Goal: Find specific page/section: Find specific page/section

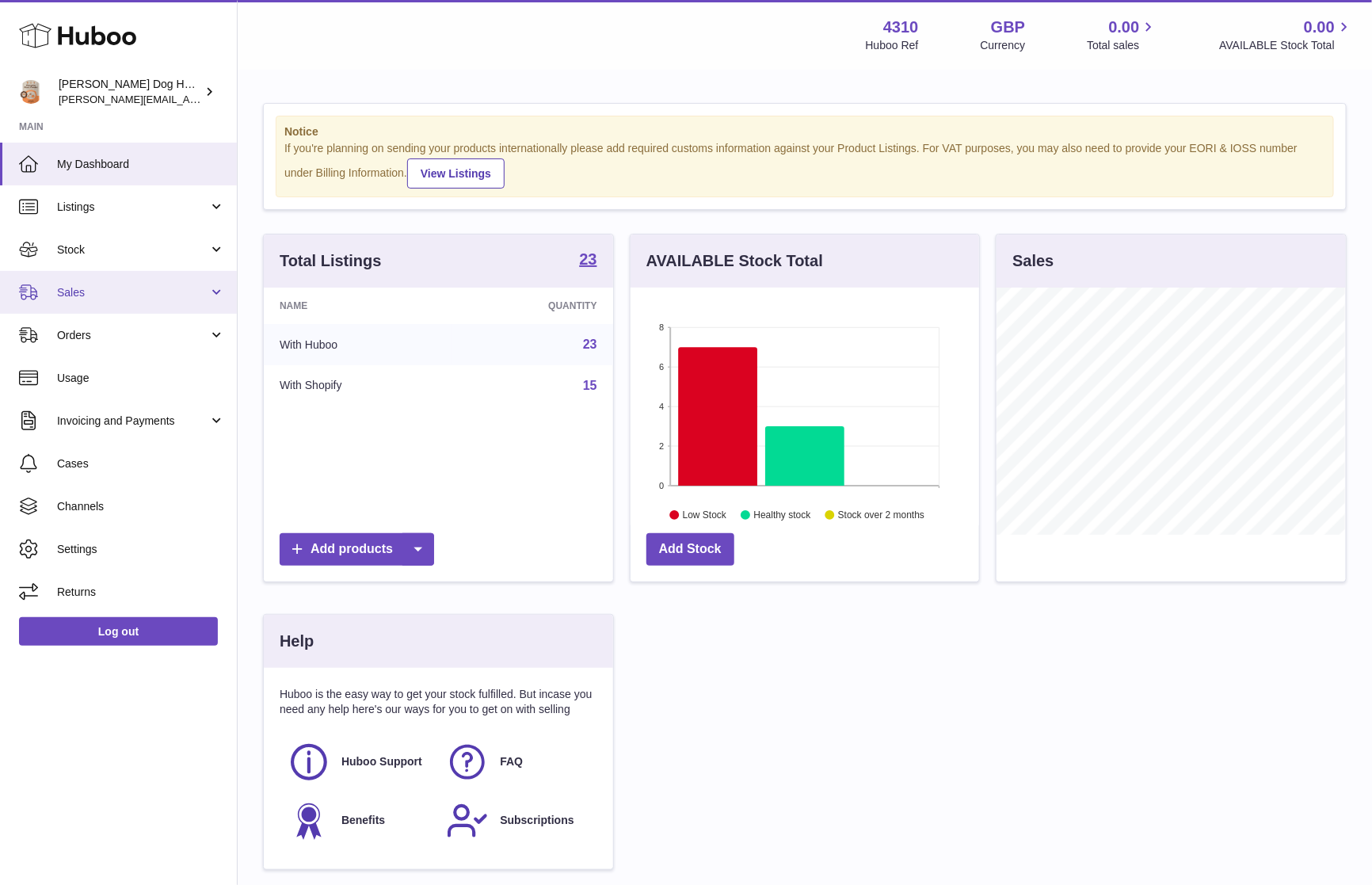
scroll to position [247, 347]
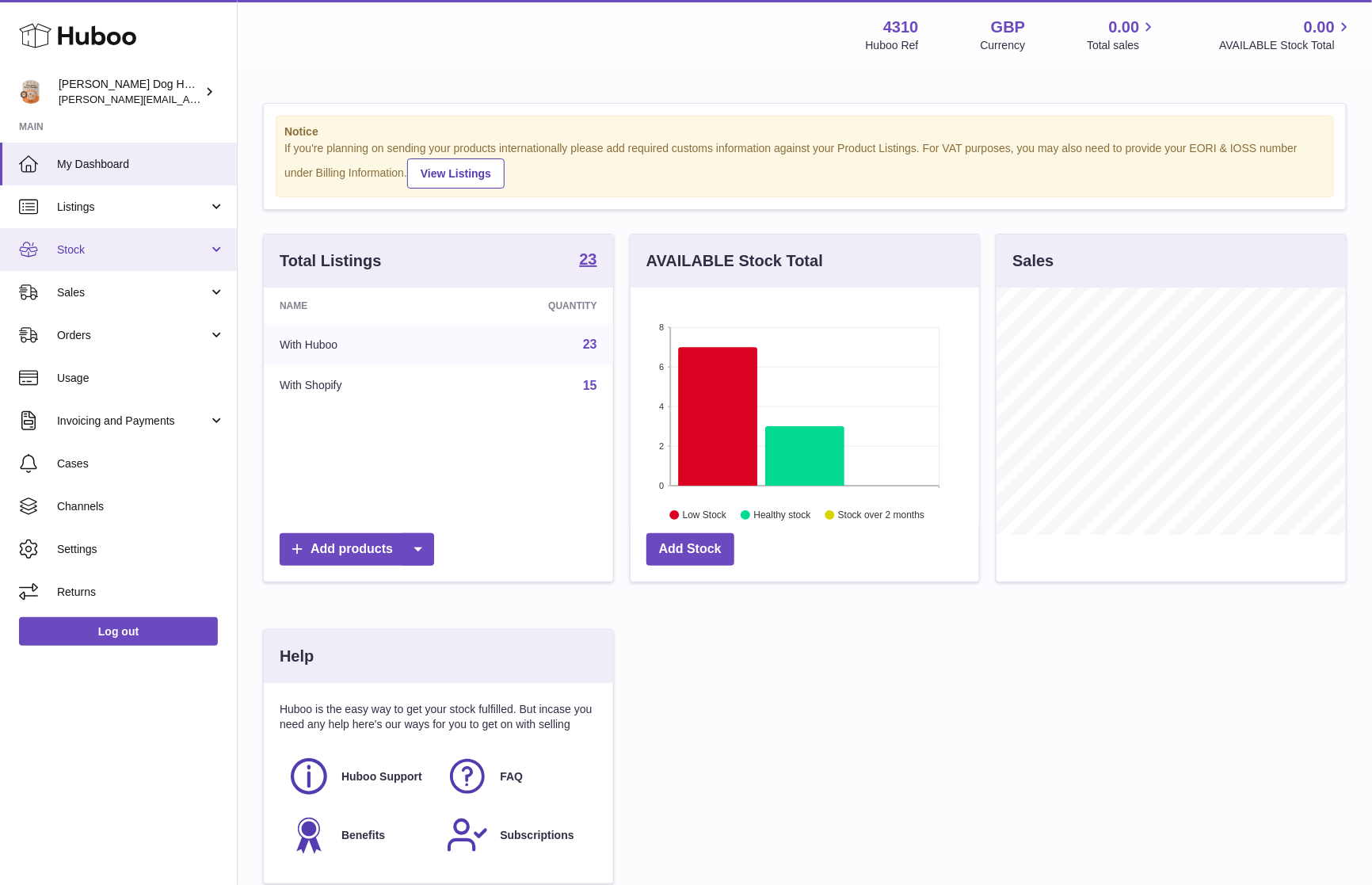
click at [79, 255] on span "Stock" at bounding box center [132, 249] width 151 height 15
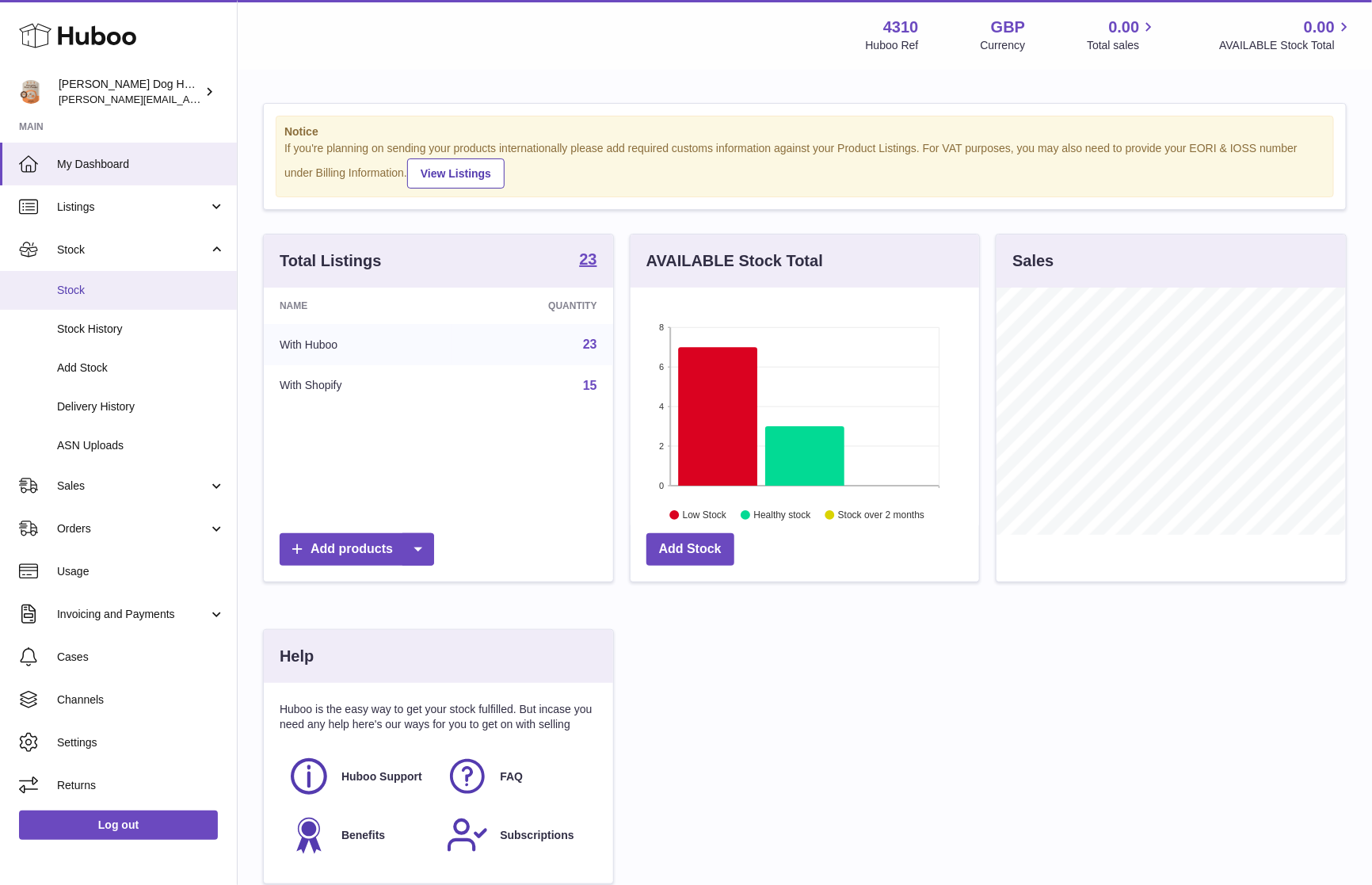
click at [79, 277] on link "Stock" at bounding box center [118, 289] width 237 height 38
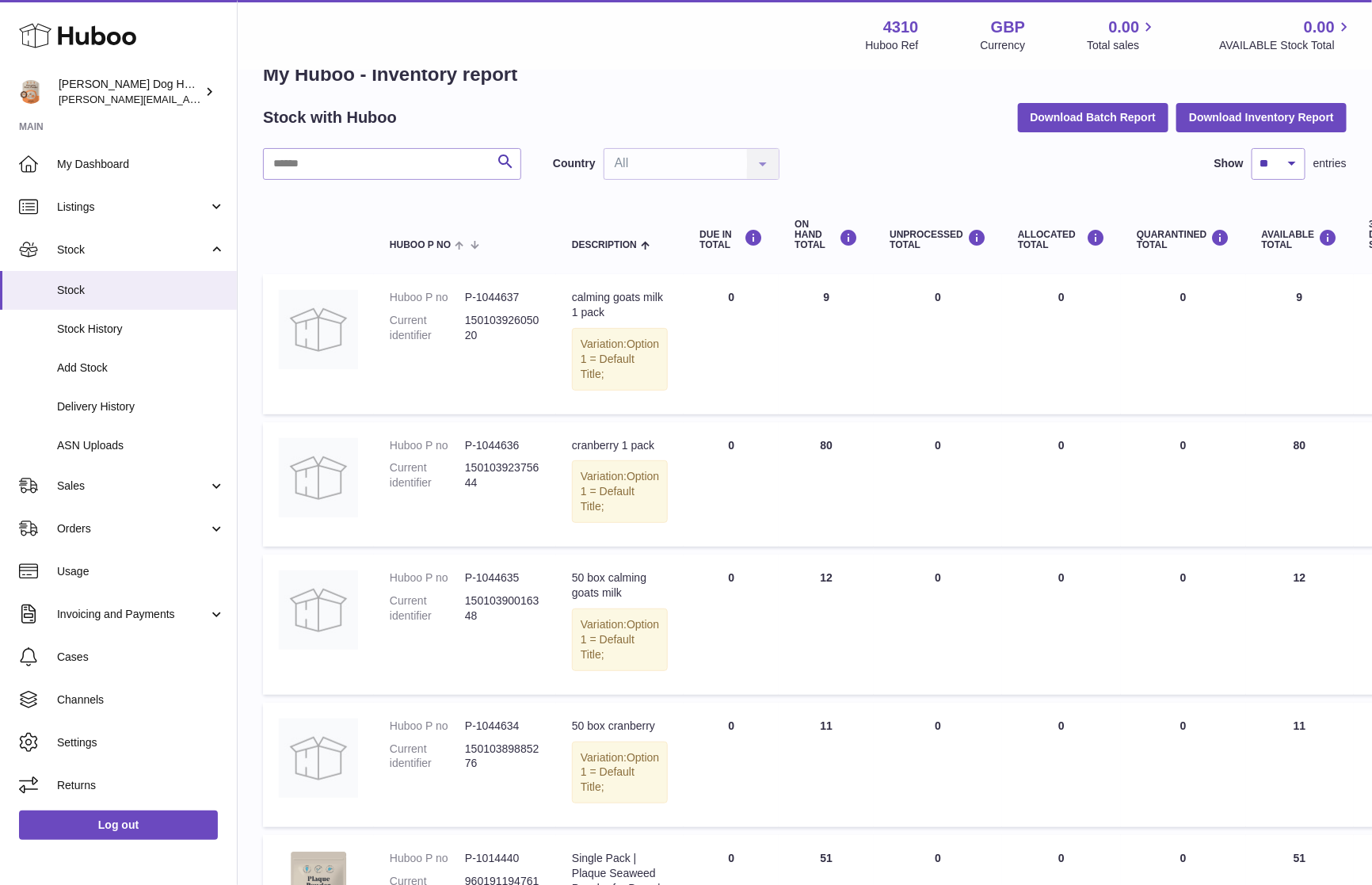
scroll to position [57, 0]
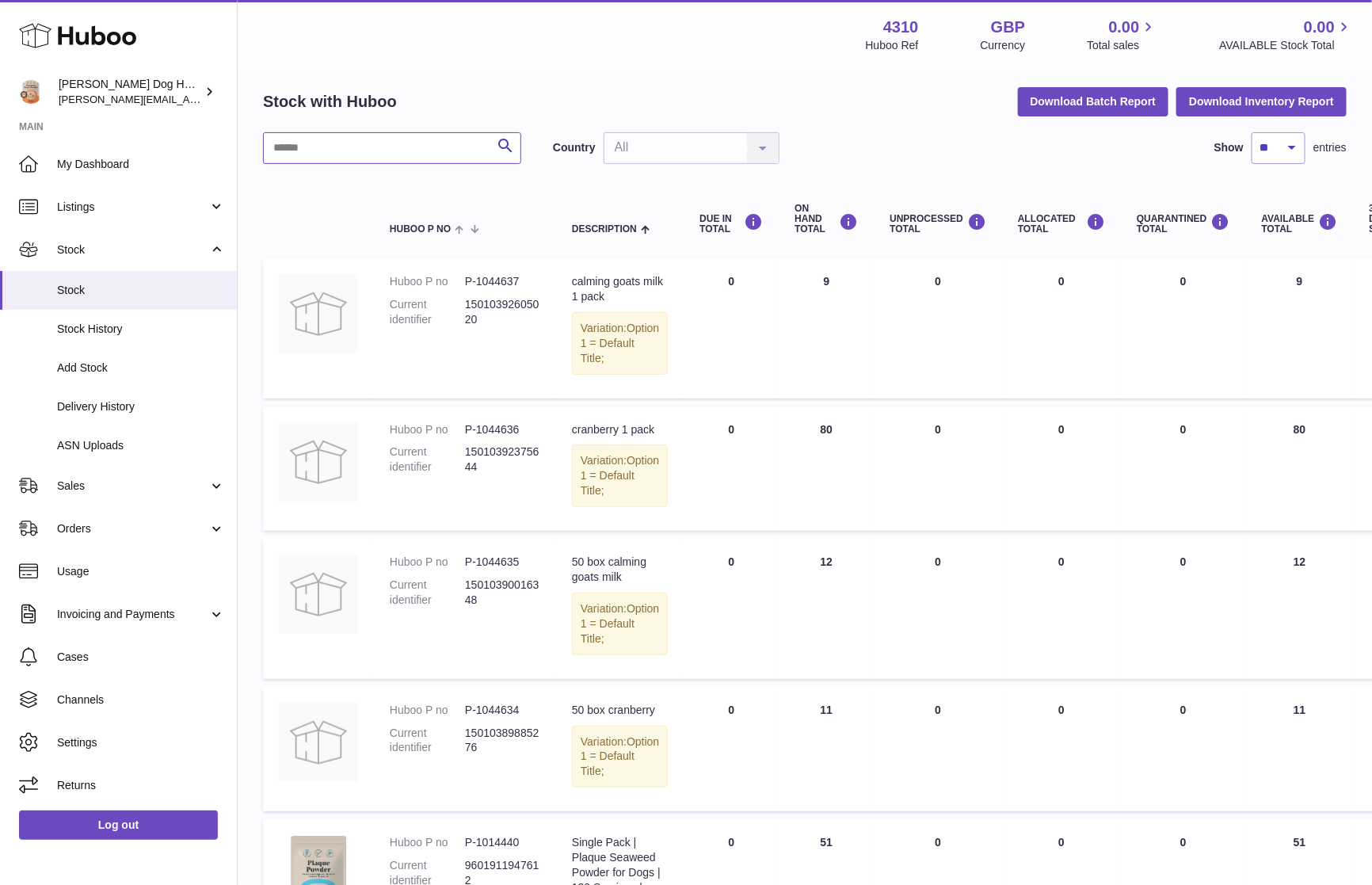
click at [305, 163] on input "text" at bounding box center [392, 147] width 258 height 31
type input "**"
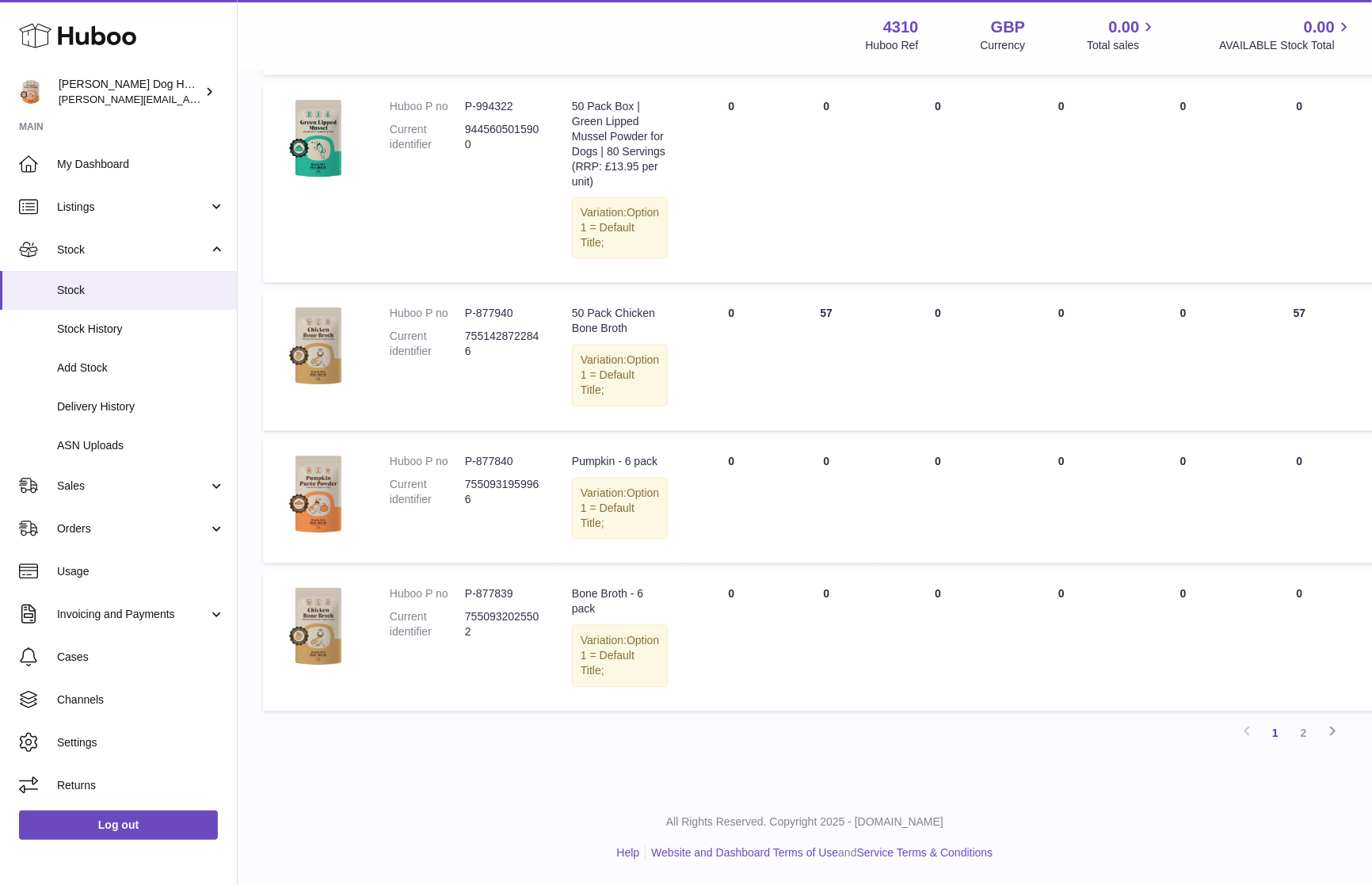
scroll to position [1398, 0]
click at [1297, 731] on link "2" at bounding box center [1304, 733] width 29 height 29
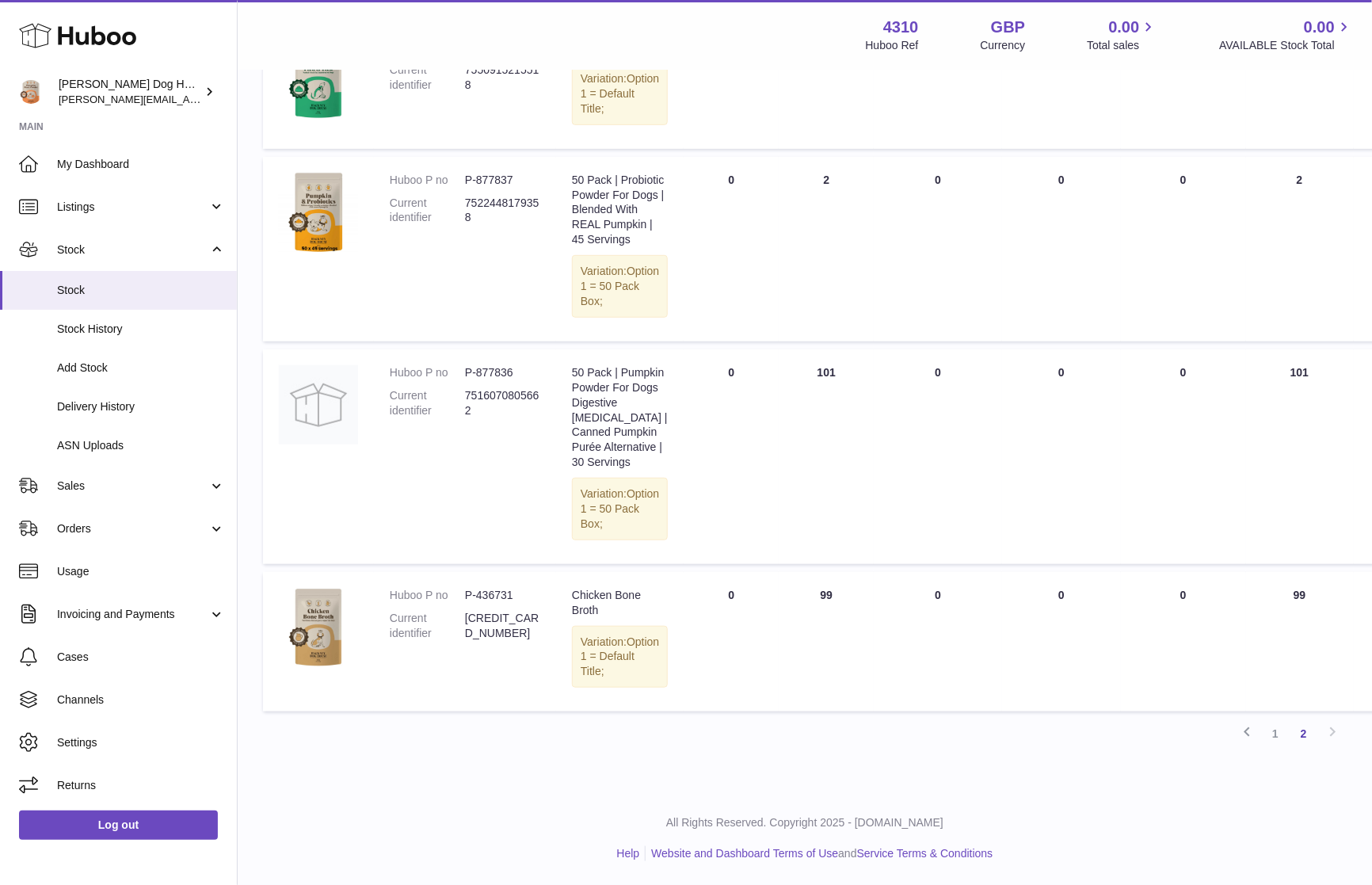
scroll to position [362, 0]
click at [1274, 747] on link "1" at bounding box center [1276, 733] width 29 height 29
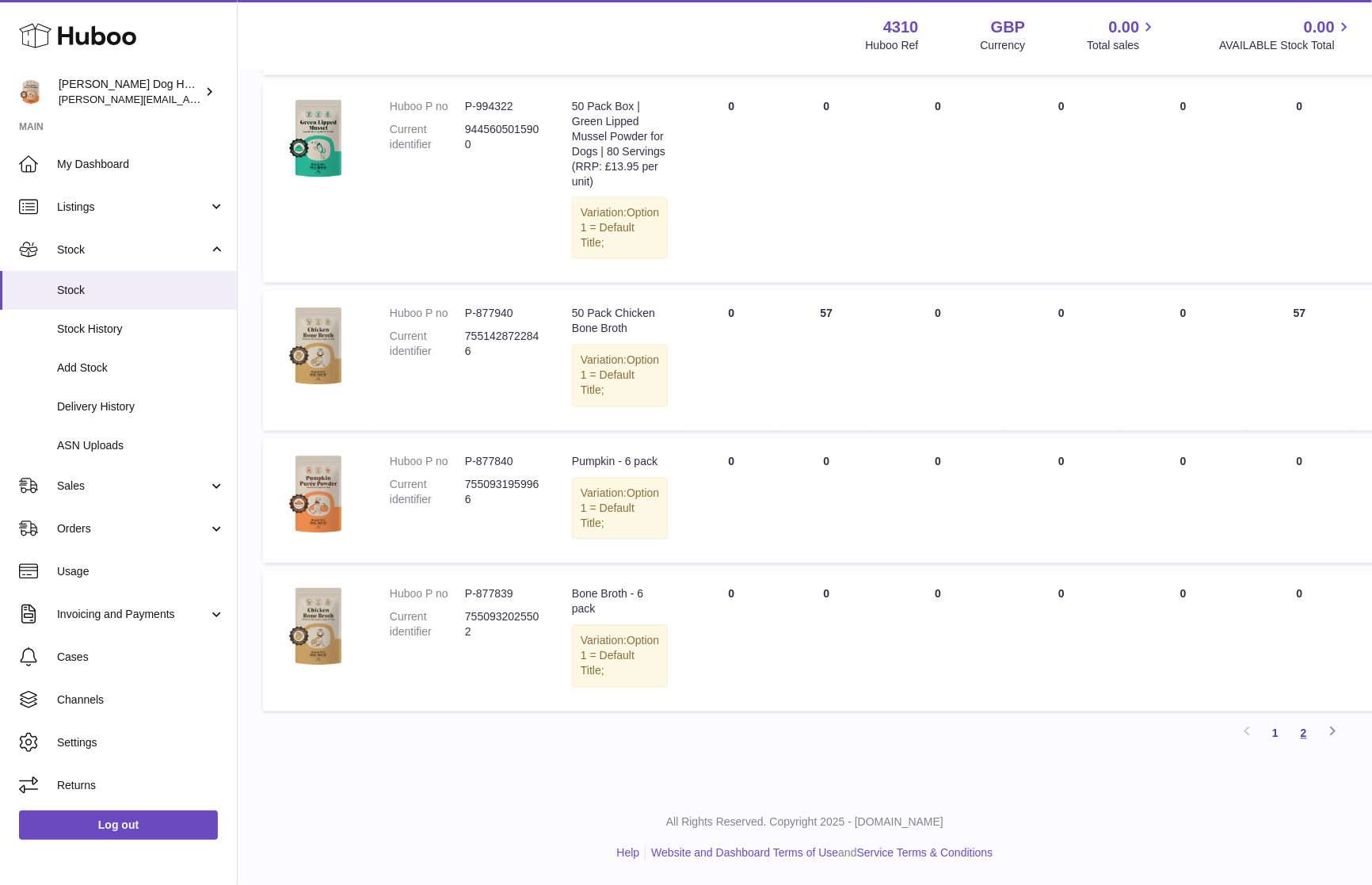
click at [1309, 740] on link "2" at bounding box center [1304, 733] width 29 height 29
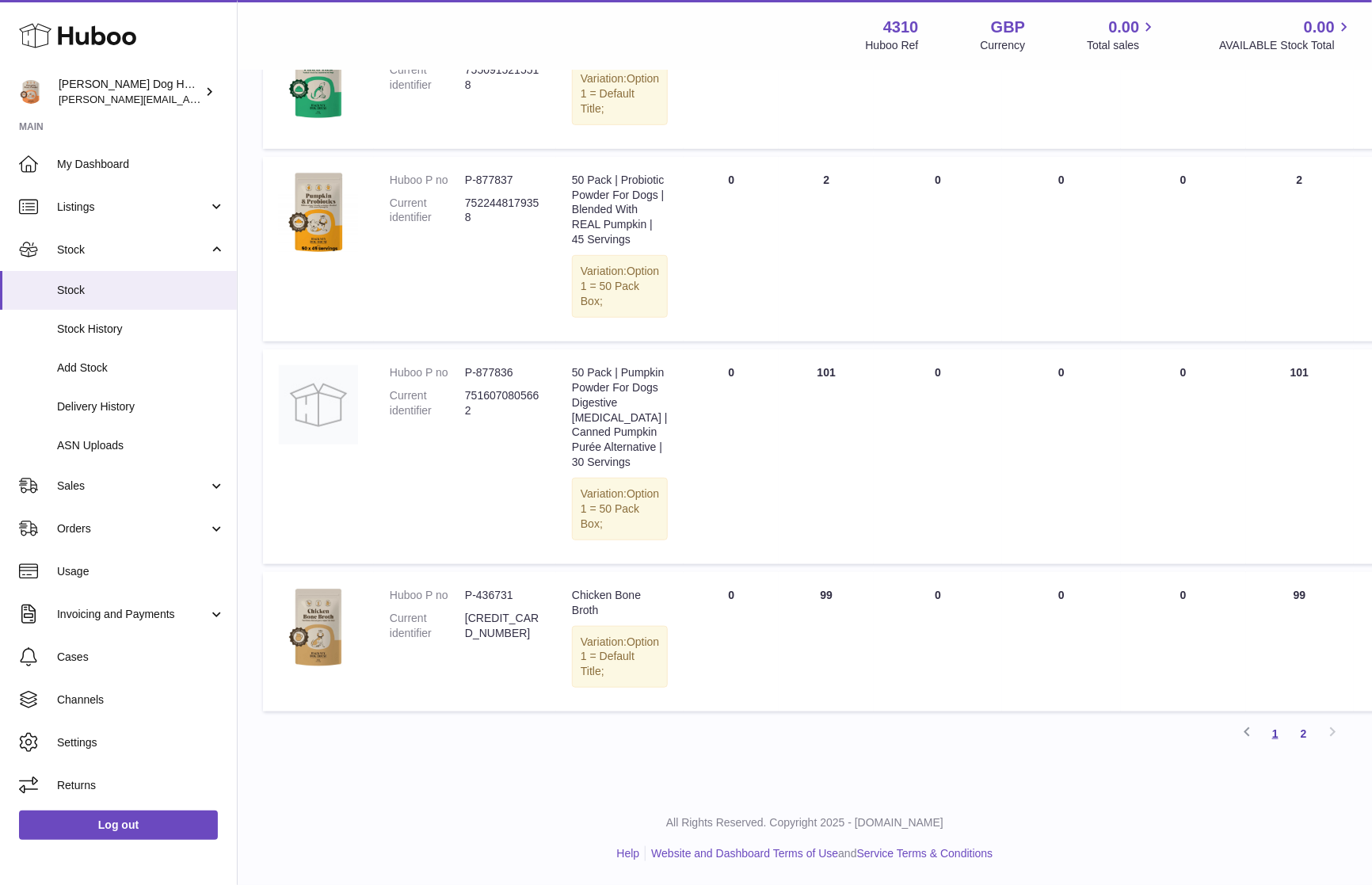
click at [1282, 724] on link "1" at bounding box center [1276, 733] width 29 height 29
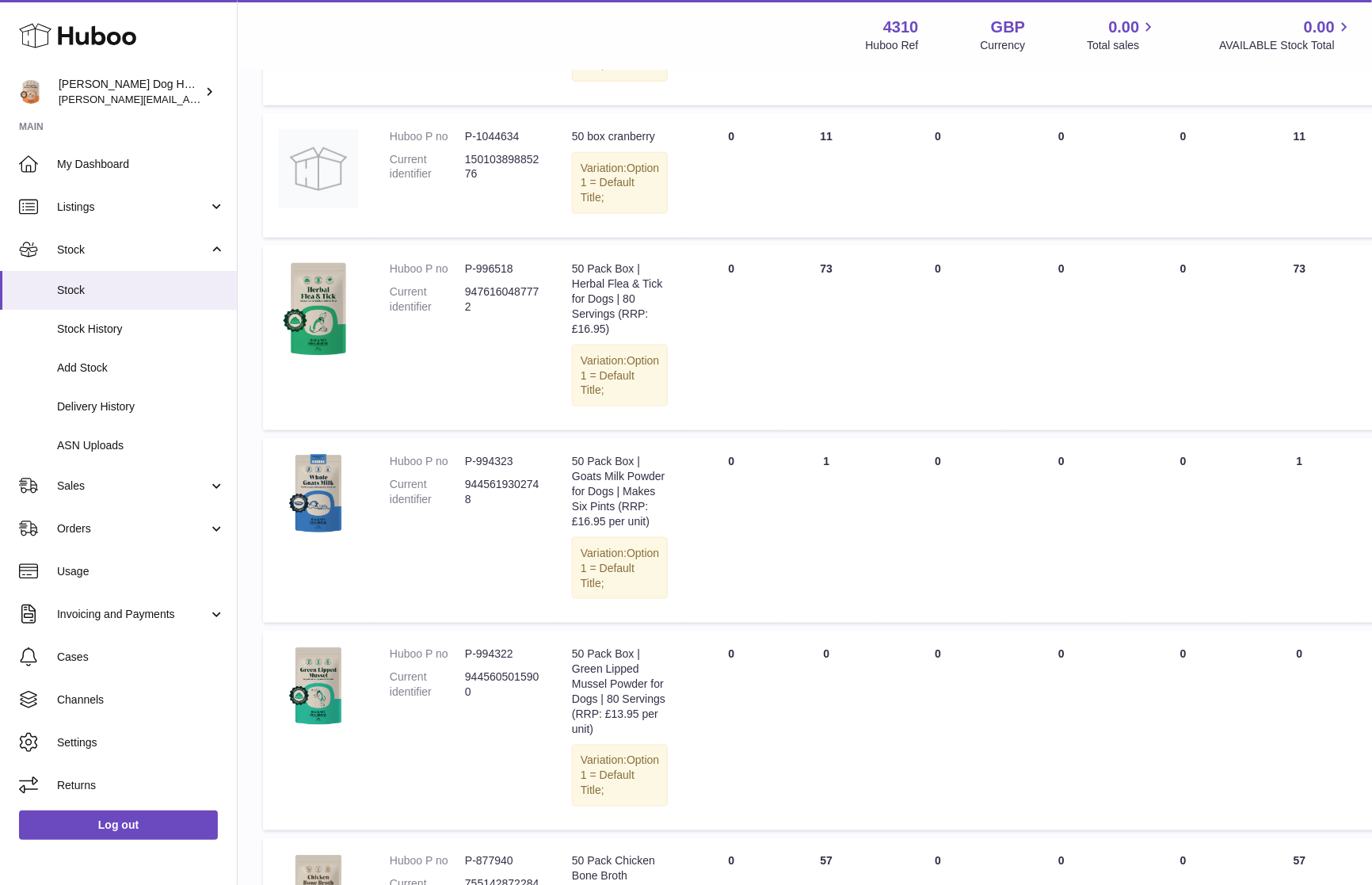
scroll to position [507, 0]
